Goal: Transaction & Acquisition: Book appointment/travel/reservation

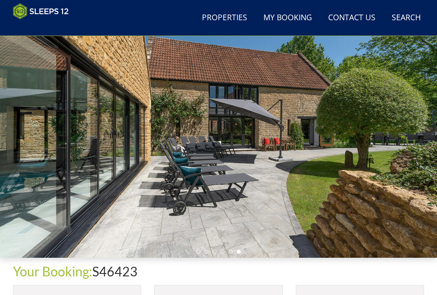
scroll to position [49, 0]
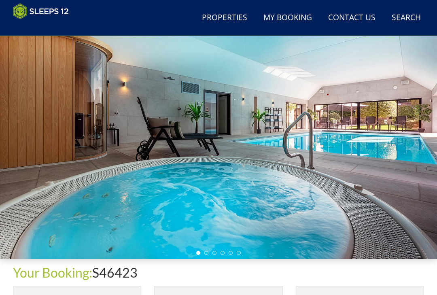
click at [229, 23] on link "Properties" at bounding box center [225, 18] width 52 height 18
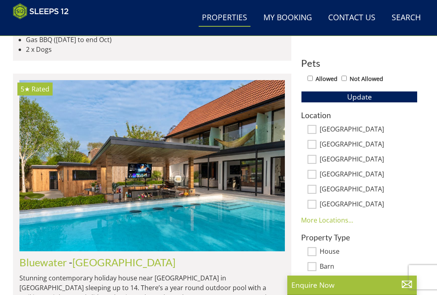
scroll to position [432, 0]
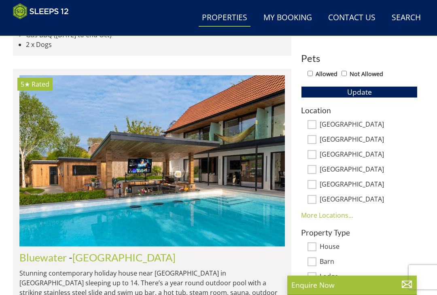
click at [311, 122] on input "[GEOGRAPHIC_DATA]" at bounding box center [311, 124] width 9 height 9
checkbox input "true"
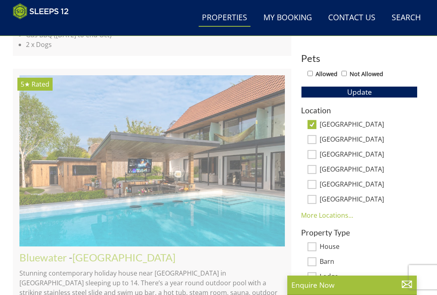
click at [381, 93] on button "Update" at bounding box center [359, 91] width 116 height 11
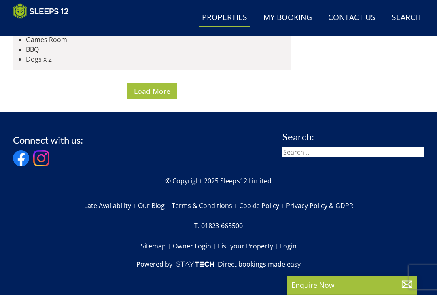
scroll to position [6892, 0]
click at [148, 96] on span "Load More" at bounding box center [152, 91] width 36 height 10
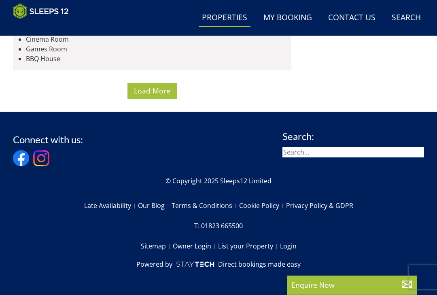
scroll to position [13113, 0]
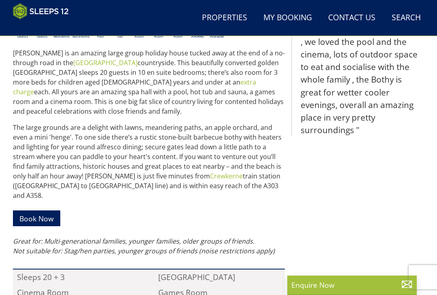
scroll to position [347, 0]
